Goal: Use online tool/utility: Utilize a website feature to perform a specific function

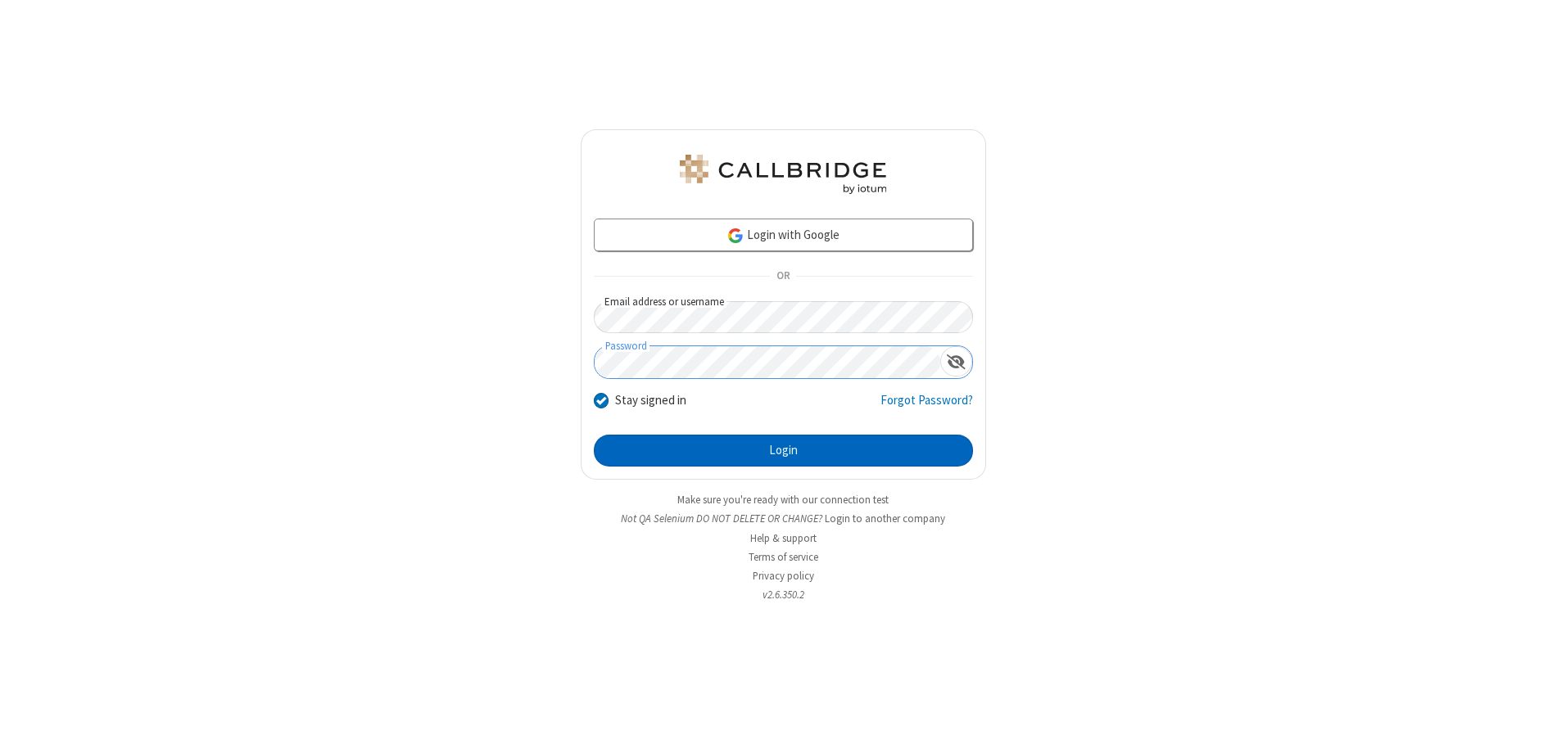
click at [783, 450] on button "Login" at bounding box center [783, 451] width 379 height 33
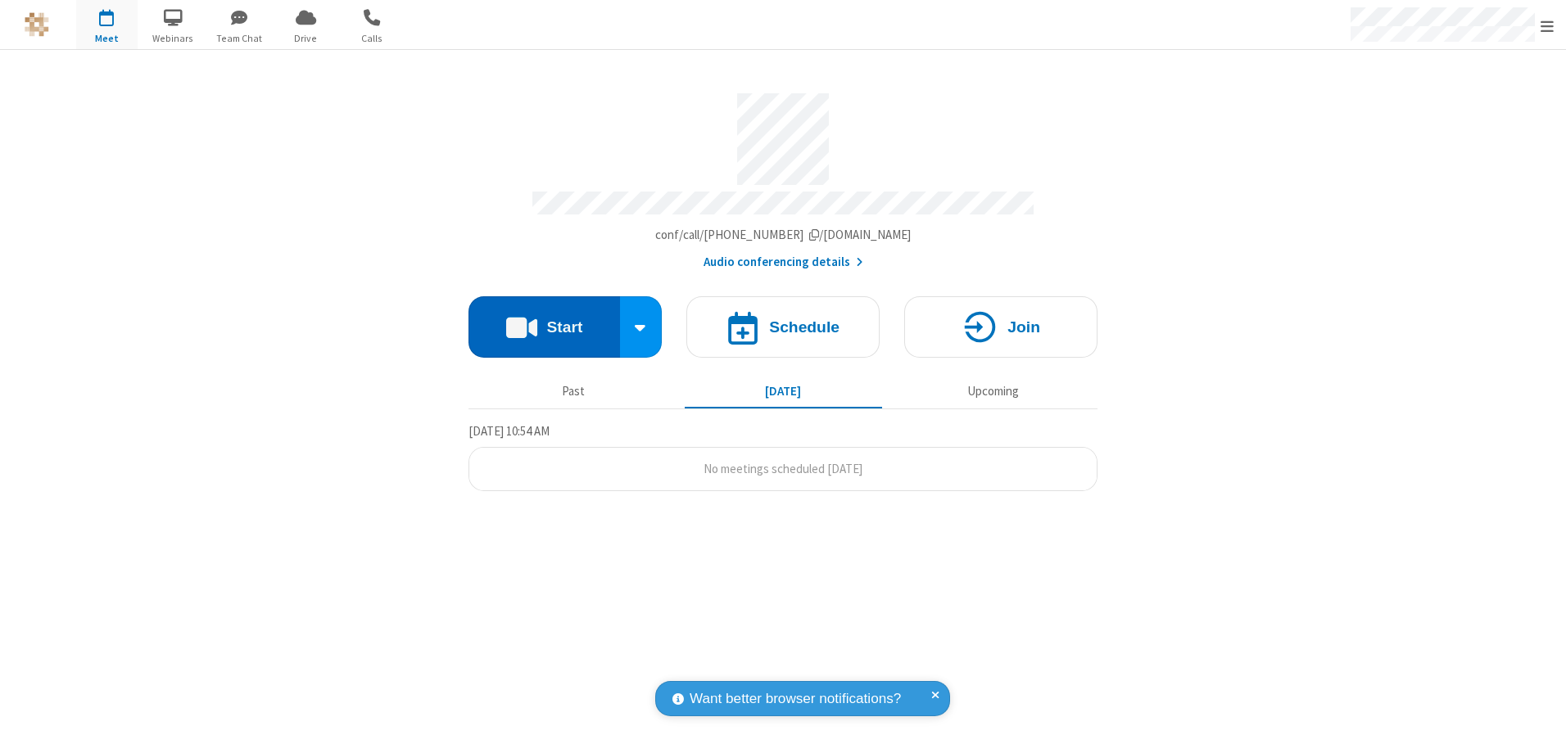
click at [544, 321] on button "Start" at bounding box center [544, 326] width 152 height 61
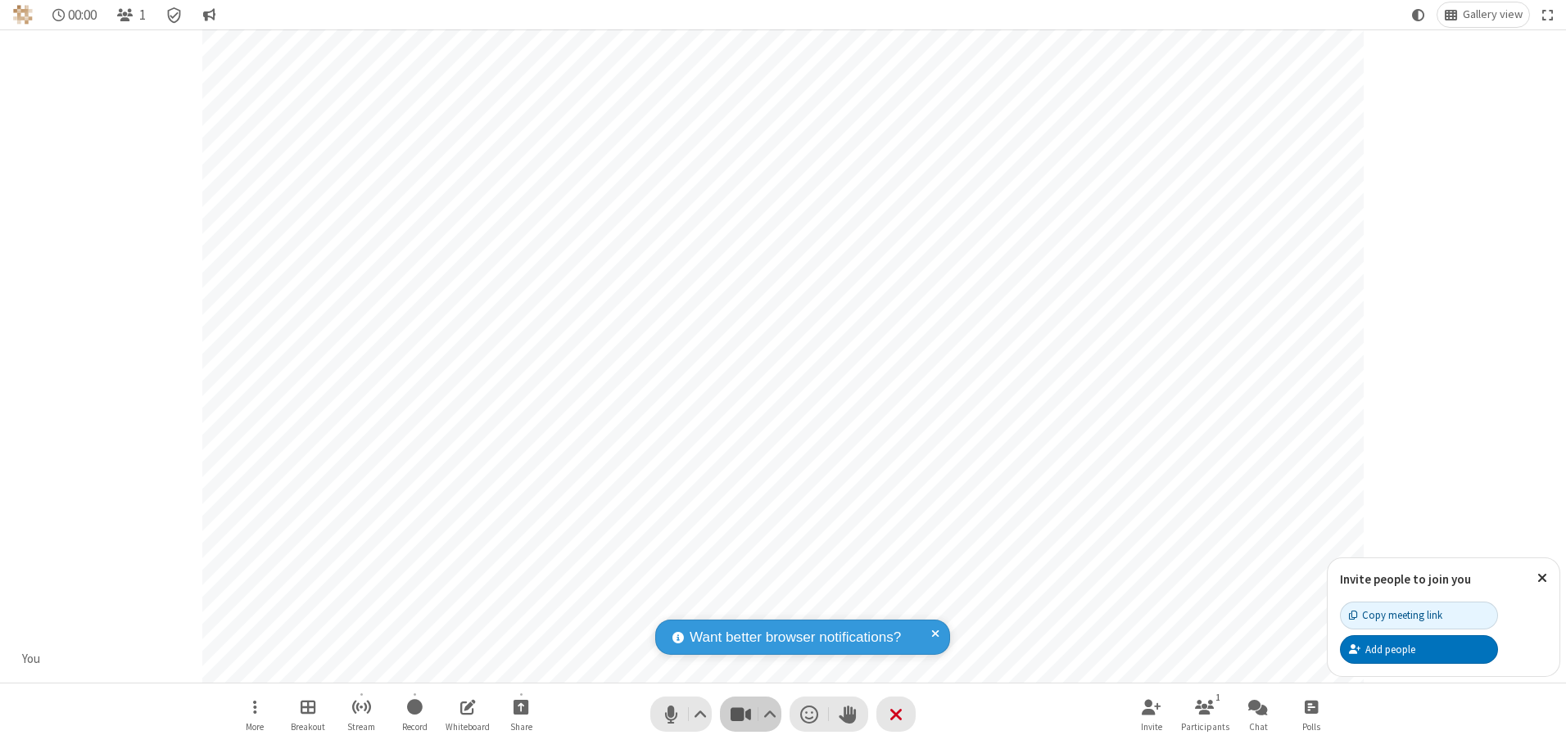
click at [740, 714] on span "Stop video (Alt+V)" at bounding box center [740, 715] width 25 height 24
click at [740, 714] on span "Start video (Alt+V)" at bounding box center [740, 715] width 25 height 24
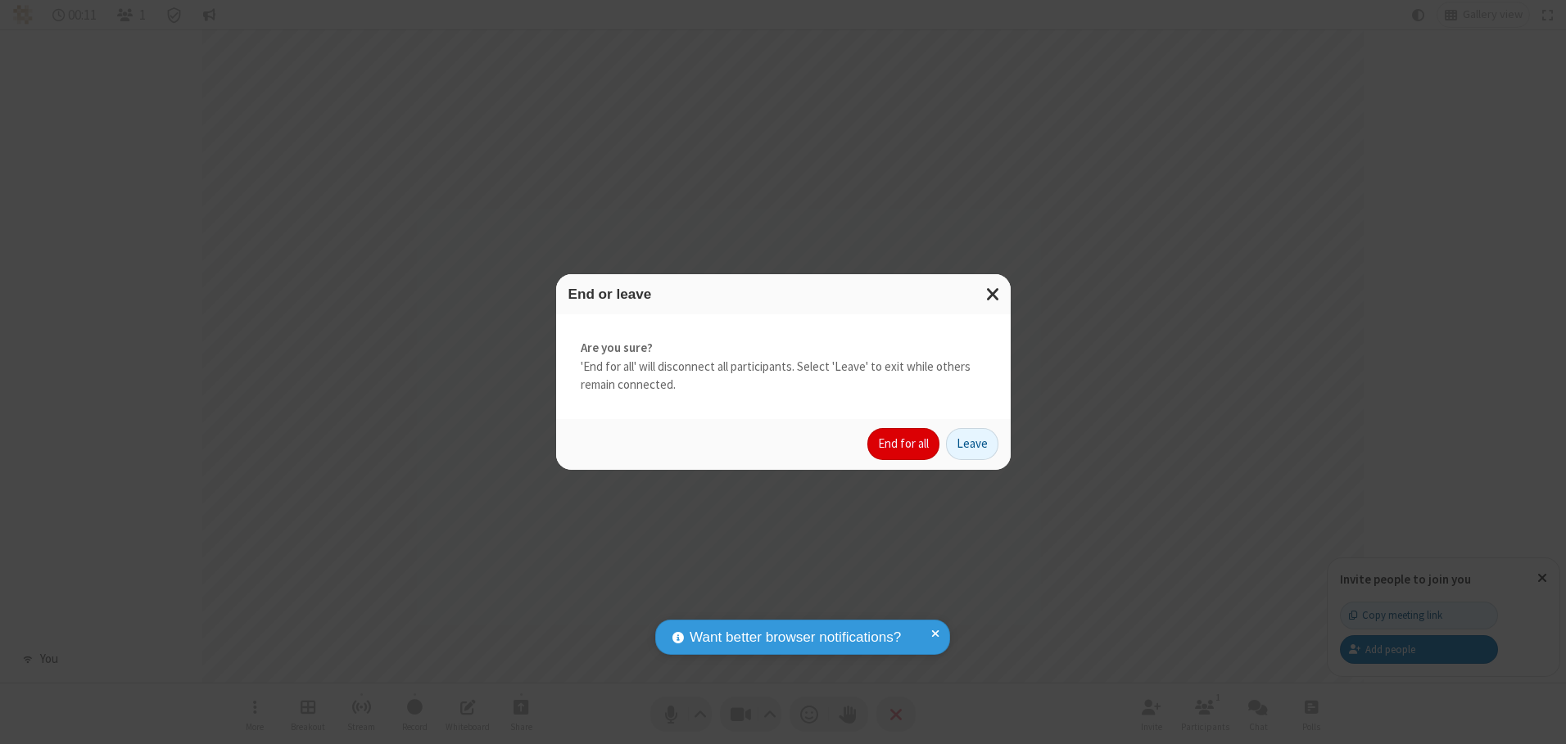
click at [904, 444] on button "End for all" at bounding box center [903, 444] width 72 height 33
